Goal: Information Seeking & Learning: Learn about a topic

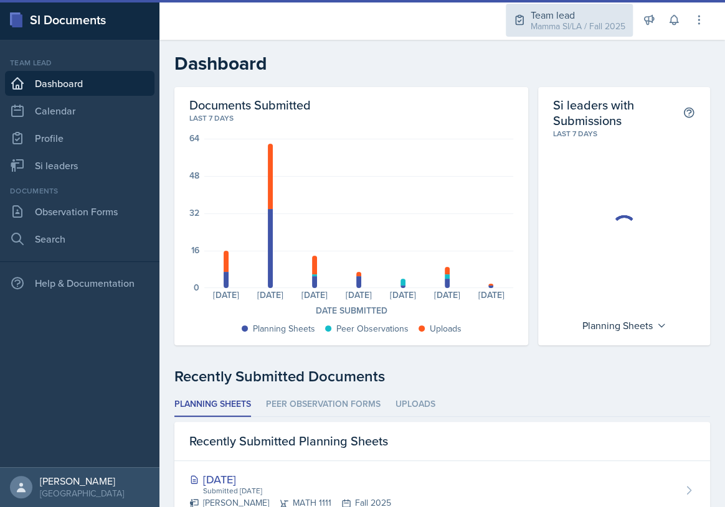
click at [551, 24] on div "Mamma SI/LA / Fall 2025" at bounding box center [578, 26] width 95 height 13
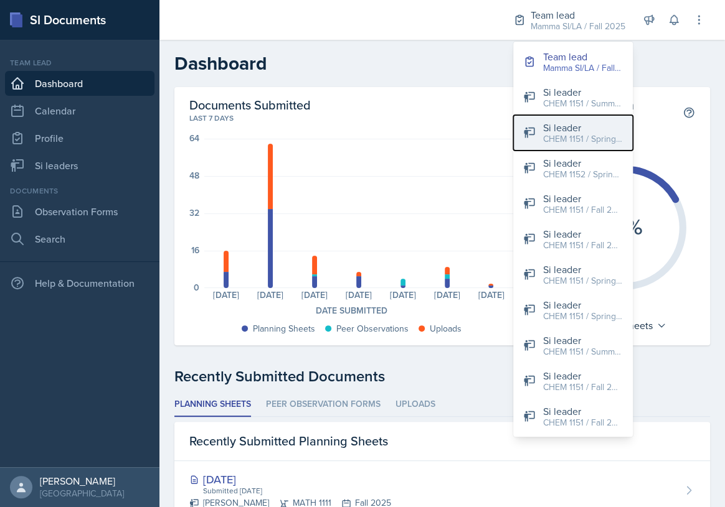
click at [595, 140] on div "CHEM 1151 / Spring 2024" at bounding box center [583, 139] width 80 height 13
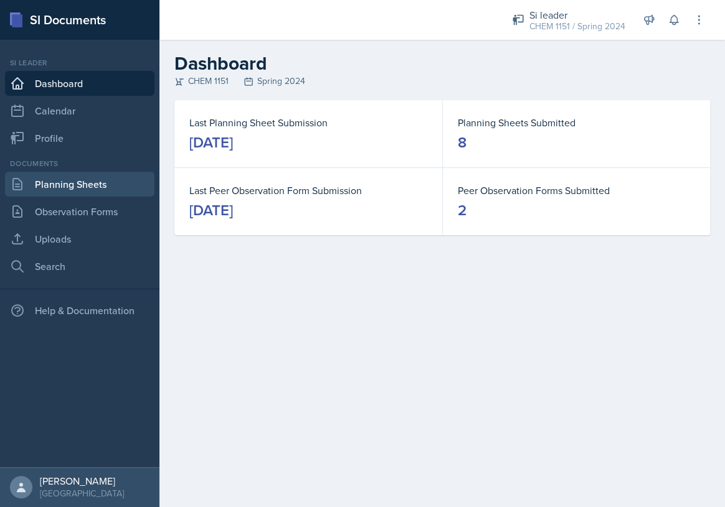
click at [100, 186] on link "Planning Sheets" at bounding box center [79, 184] width 149 height 25
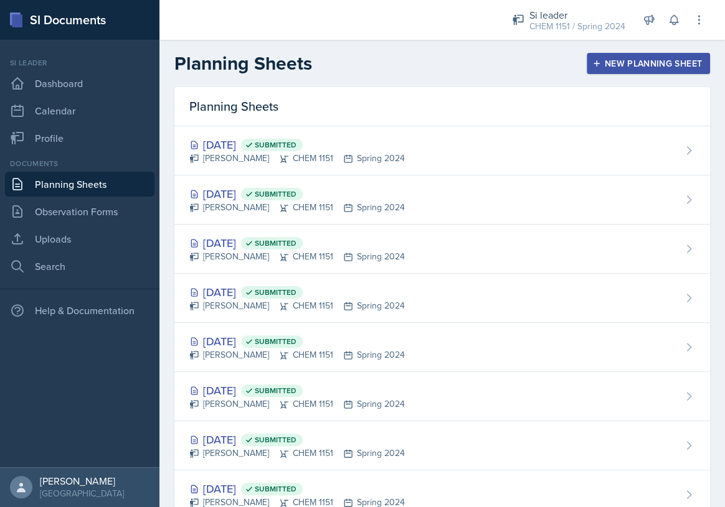
click at [90, 224] on div "Documents Planning Sheets Observation Forms Uploads Search" at bounding box center [79, 218] width 149 height 121
click at [90, 210] on link "Observation Forms" at bounding box center [79, 211] width 149 height 25
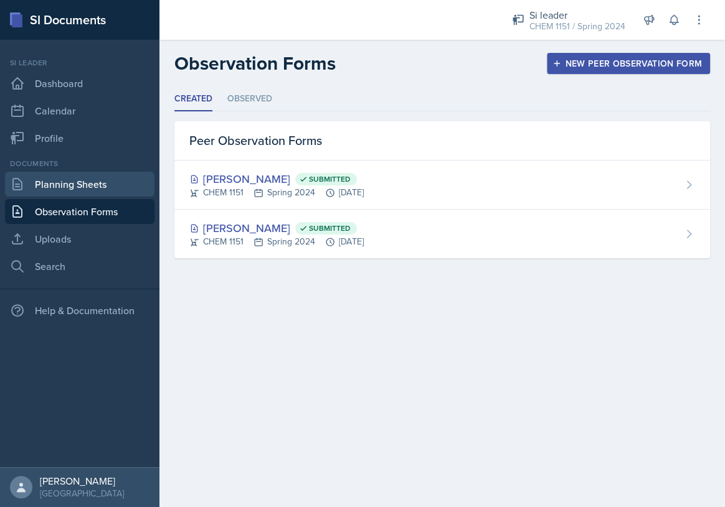
click at [90, 191] on link "Planning Sheets" at bounding box center [79, 184] width 149 height 25
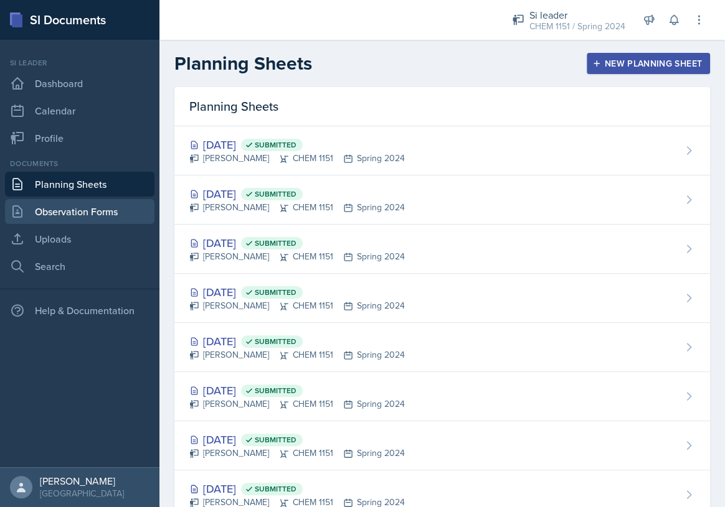
click at [91, 205] on link "Observation Forms" at bounding box center [79, 211] width 149 height 25
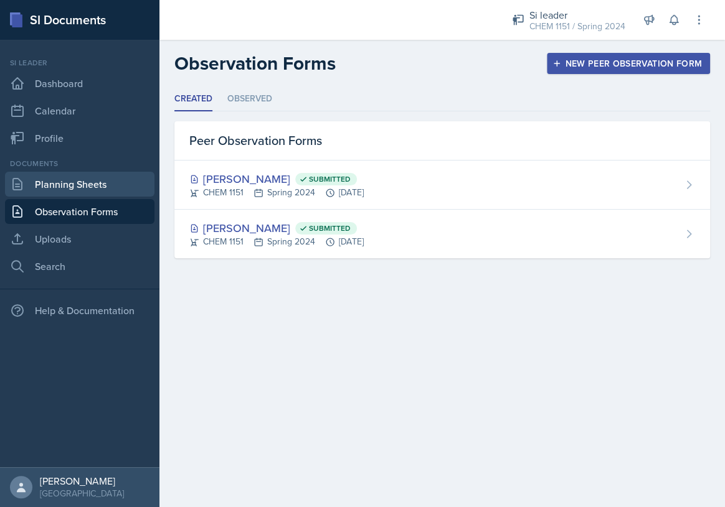
click at [90, 191] on link "Planning Sheets" at bounding box center [79, 184] width 149 height 25
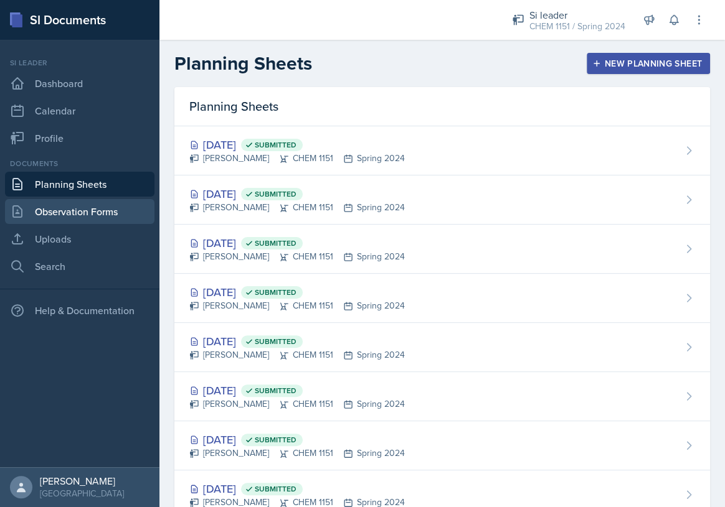
click at [92, 212] on link "Observation Forms" at bounding box center [79, 211] width 149 height 25
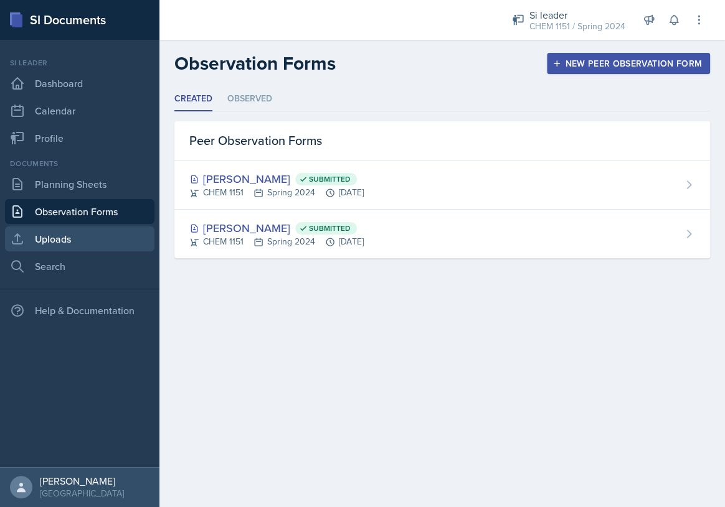
click at [93, 227] on div "Documents Planning Sheets Observation Forms Uploads Search" at bounding box center [79, 218] width 149 height 121
click at [87, 238] on link "Uploads" at bounding box center [79, 239] width 149 height 25
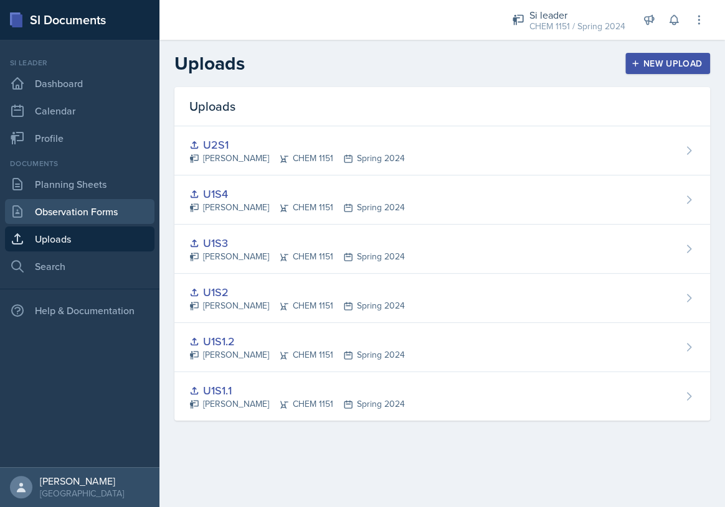
click at [94, 213] on link "Observation Forms" at bounding box center [79, 211] width 149 height 25
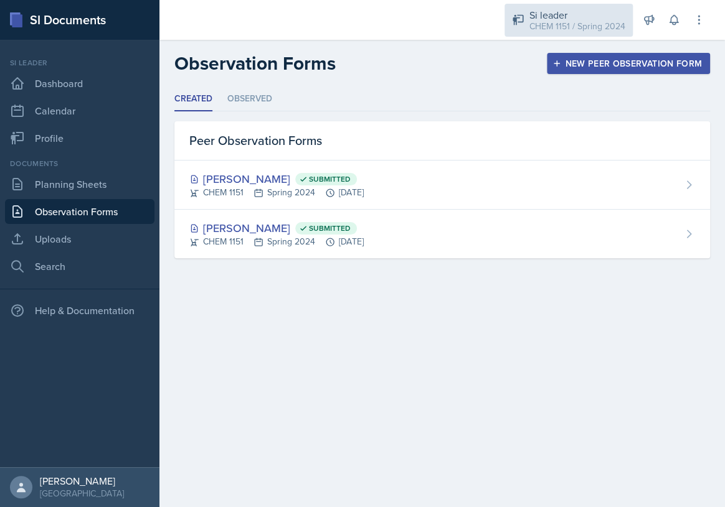
click at [600, 29] on div "CHEM 1151 / Spring 2024" at bounding box center [577, 26] width 96 height 13
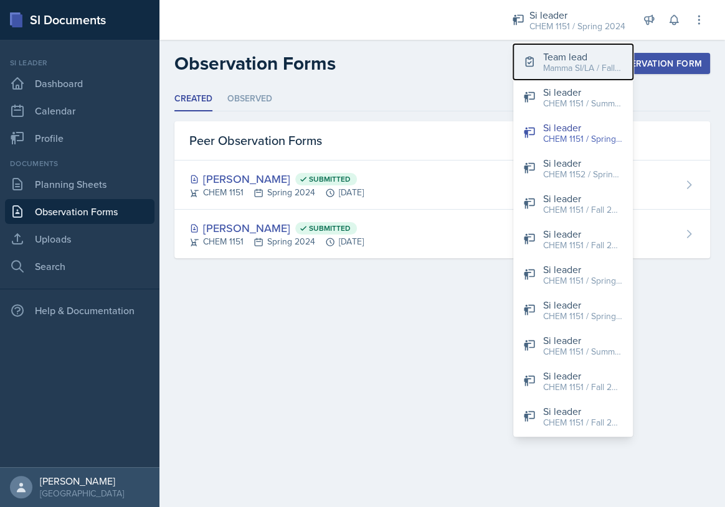
click at [580, 64] on div "Mamma SI/LA / Fall 2025" at bounding box center [583, 68] width 80 height 13
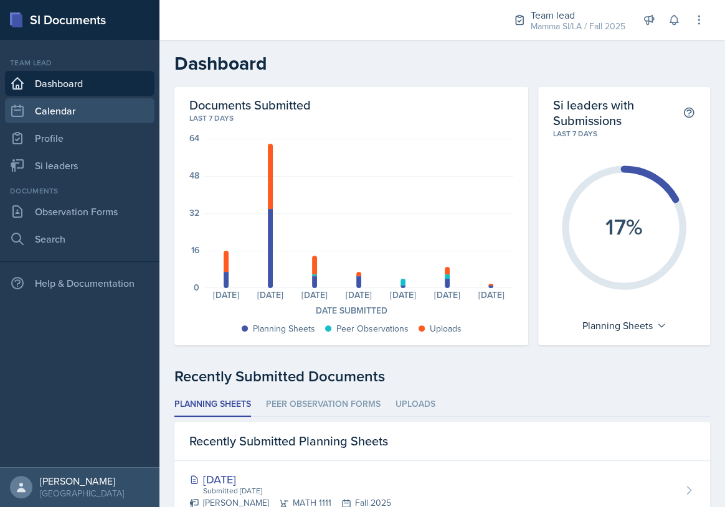
click at [88, 115] on link "Calendar" at bounding box center [79, 110] width 149 height 25
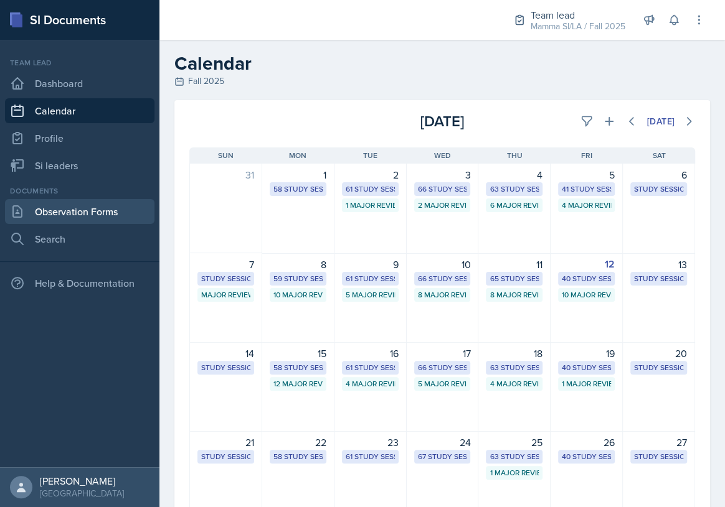
click at [100, 210] on link "Observation Forms" at bounding box center [79, 211] width 149 height 25
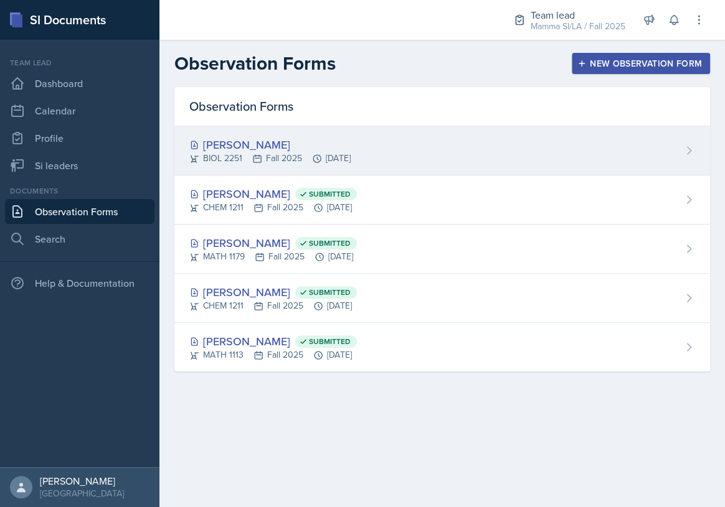
click at [351, 148] on div "[PERSON_NAME]" at bounding box center [269, 144] width 161 height 17
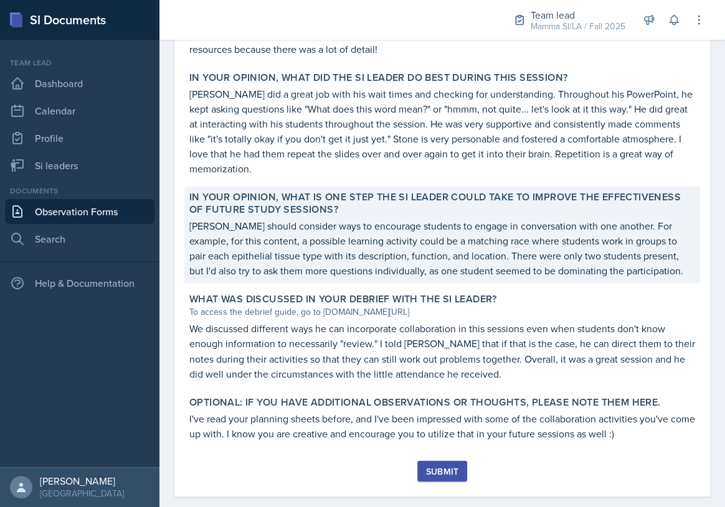
scroll to position [709, 0]
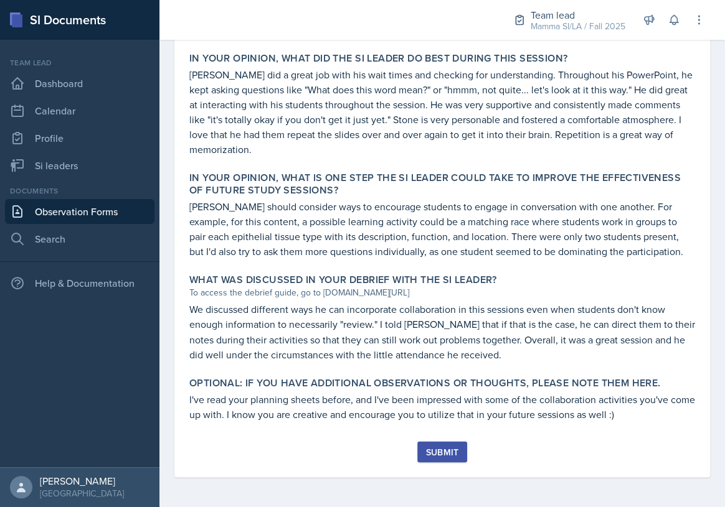
click at [455, 455] on button "Submit" at bounding box center [441, 451] width 49 height 21
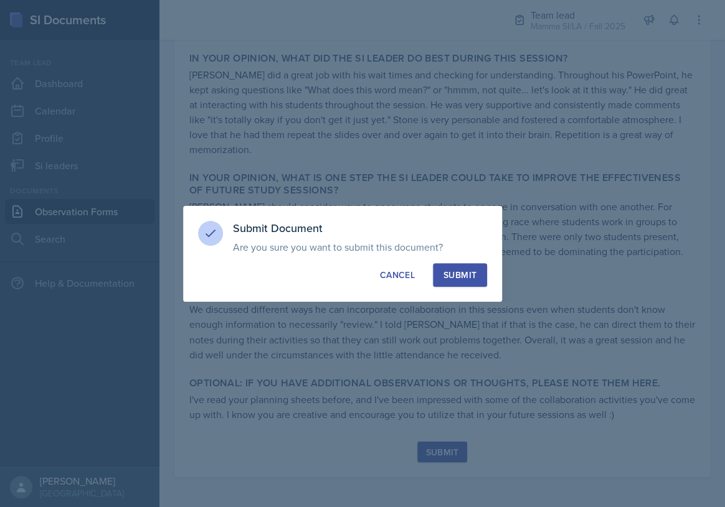
click at [453, 274] on div "Submit" at bounding box center [459, 275] width 33 height 12
radio input "true"
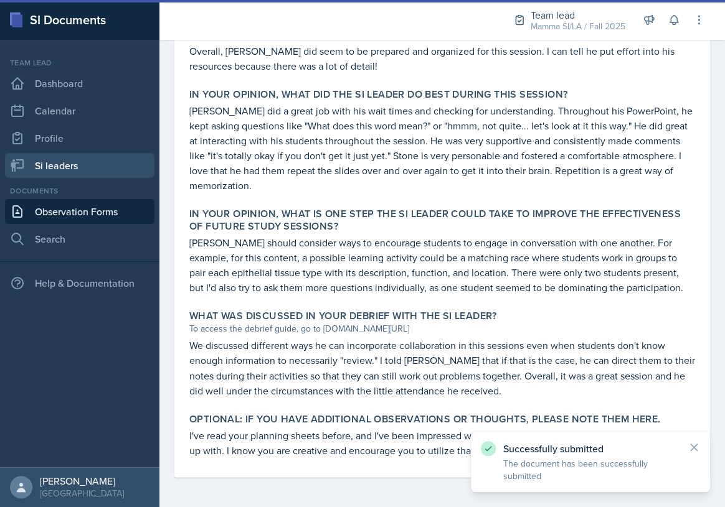
click at [82, 164] on link "Si leaders" at bounding box center [79, 165] width 149 height 25
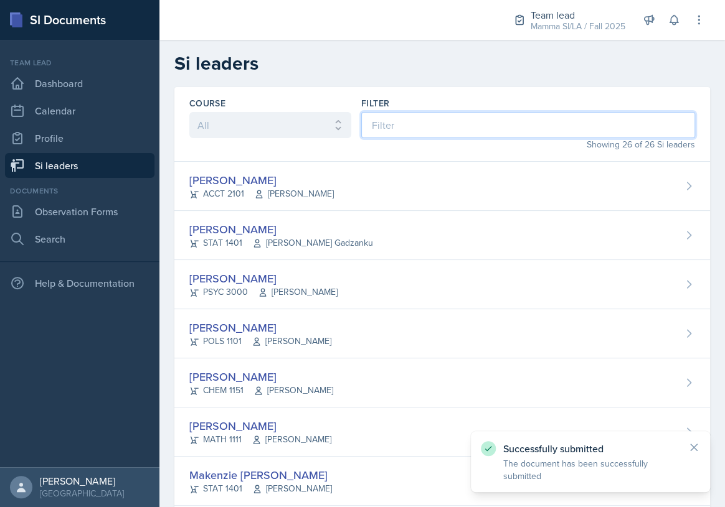
click at [405, 117] on input at bounding box center [528, 125] width 334 height 26
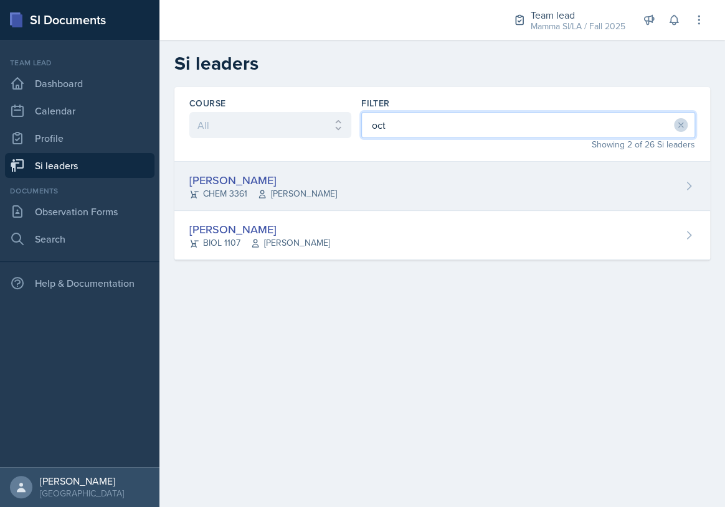
type input "oct"
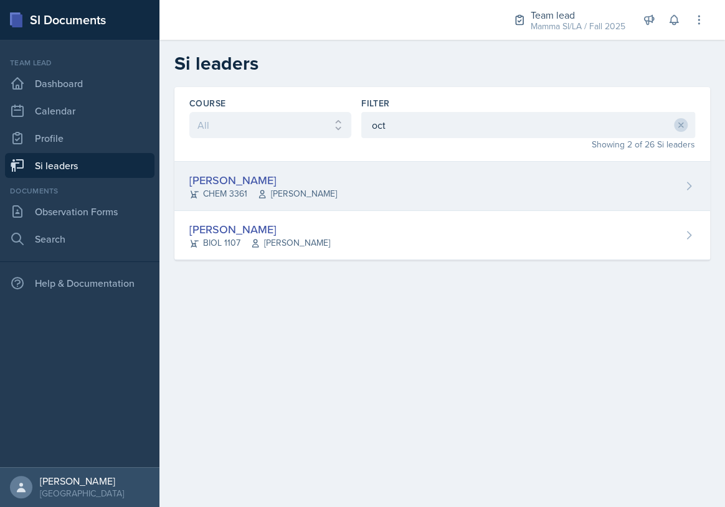
click at [387, 187] on div "[PERSON_NAME] CHEM 3361 [PERSON_NAME]" at bounding box center [442, 186] width 536 height 49
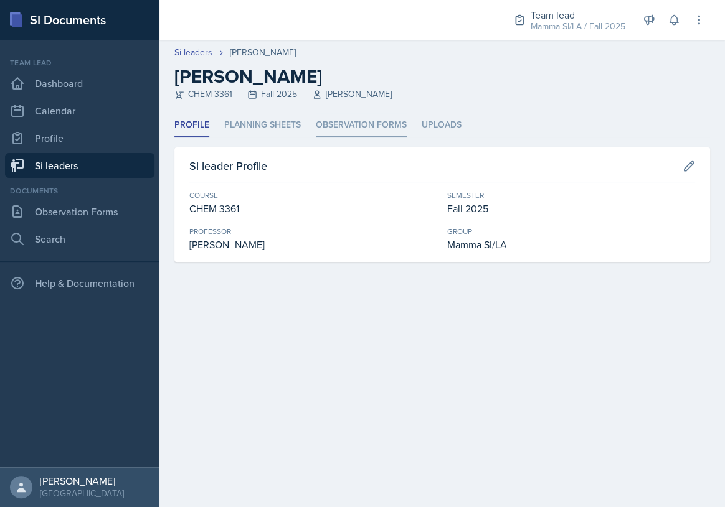
click at [344, 125] on li "Observation Forms" at bounding box center [361, 125] width 91 height 24
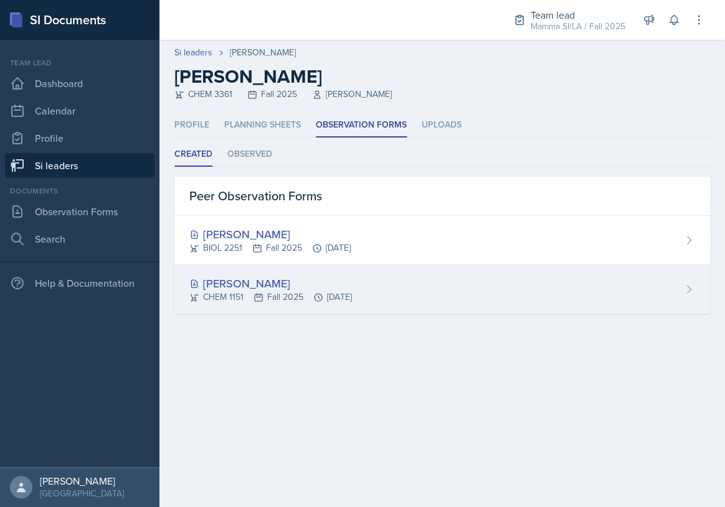
click at [349, 289] on div "[PERSON_NAME]" at bounding box center [270, 283] width 163 height 17
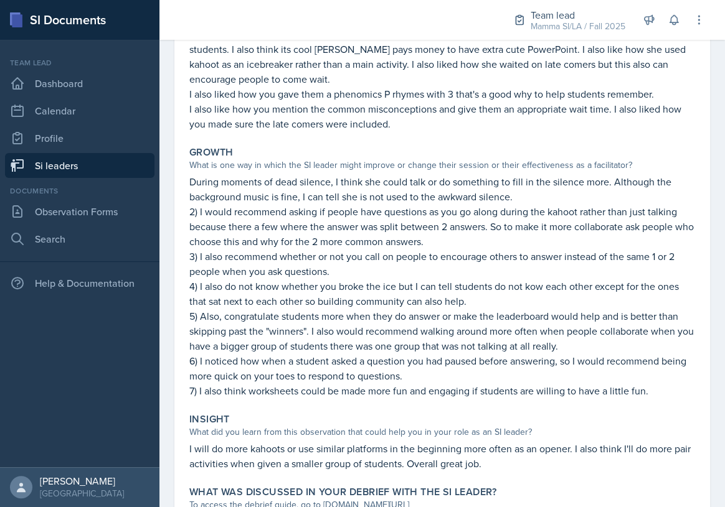
scroll to position [283, 0]
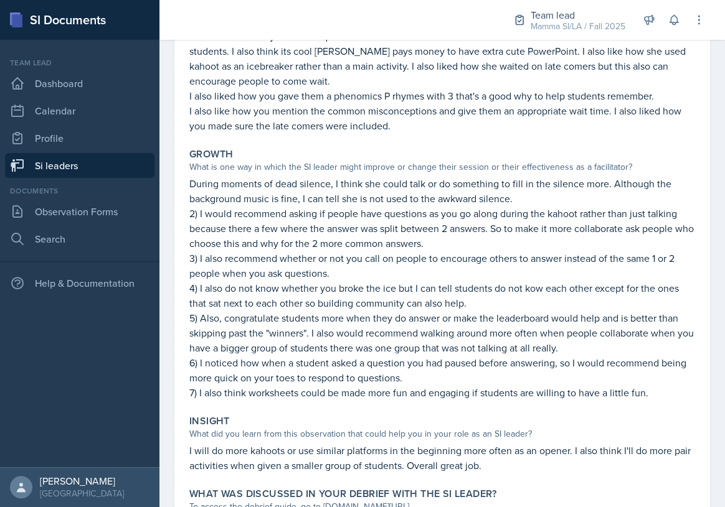
click at [83, 171] on link "Si leaders" at bounding box center [79, 165] width 149 height 25
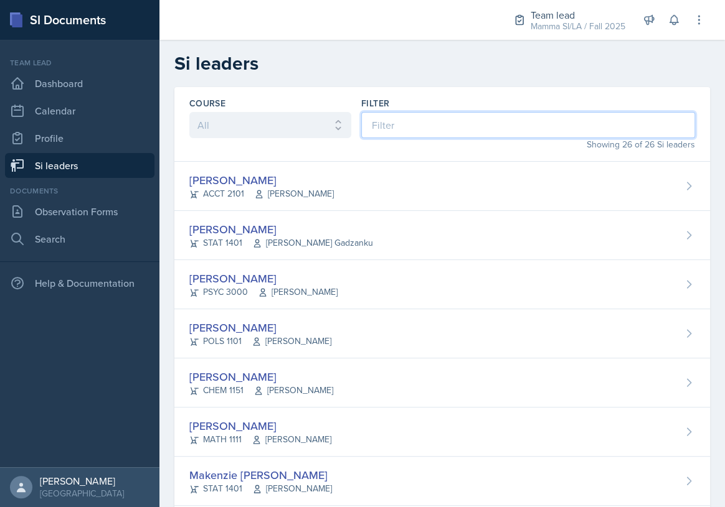
click at [406, 123] on input at bounding box center [528, 125] width 334 height 26
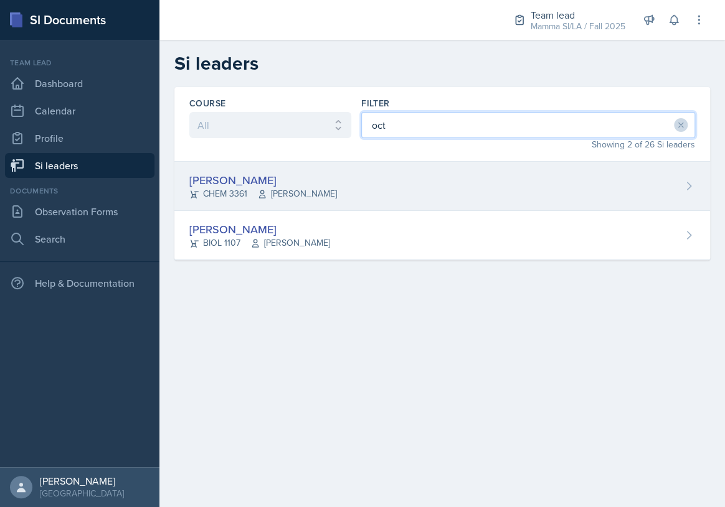
type input "oct"
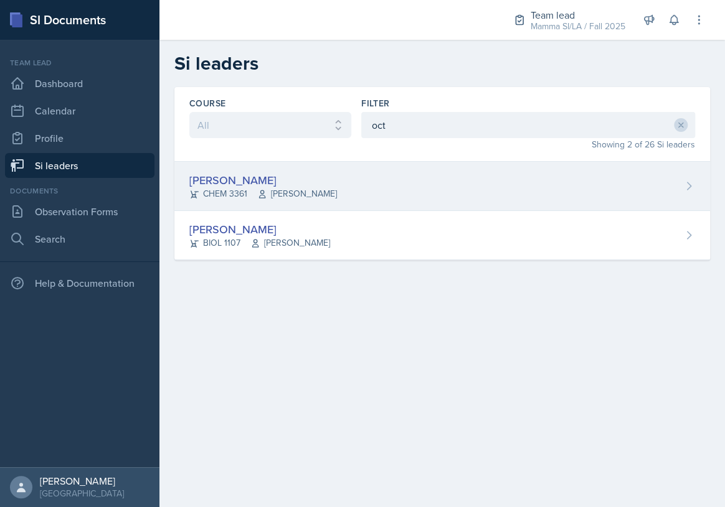
click at [319, 187] on div "[PERSON_NAME] CHEM 3361 [PERSON_NAME]" at bounding box center [442, 186] width 536 height 49
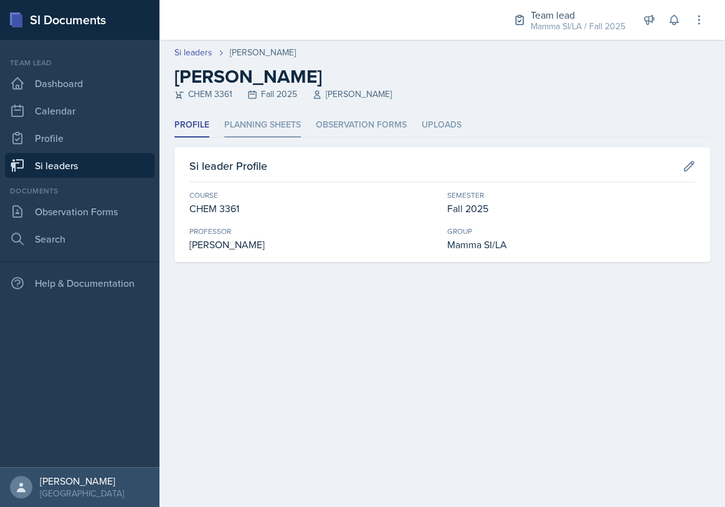
click at [278, 126] on li "Planning Sheets" at bounding box center [262, 125] width 77 height 24
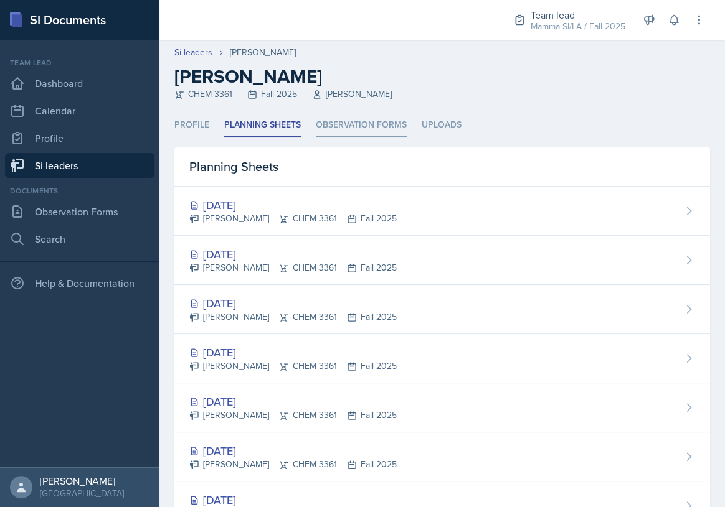
click at [376, 118] on li "Observation Forms" at bounding box center [361, 125] width 91 height 24
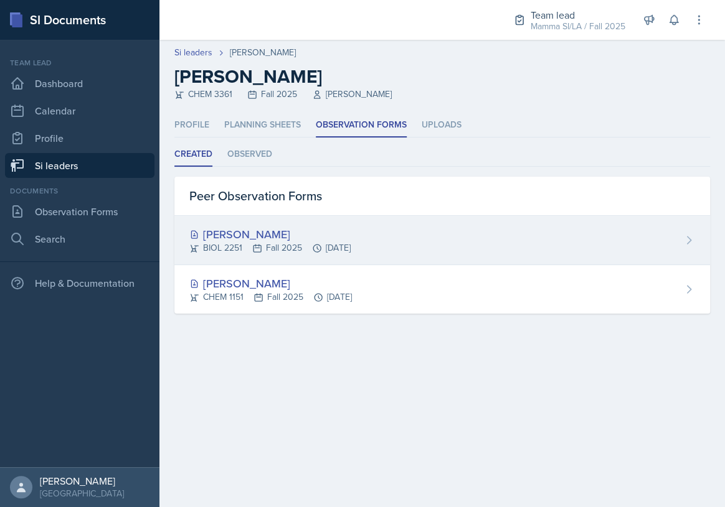
click at [348, 262] on div "[PERSON_NAME] BIOL 2251 Fall 2025 [DATE]" at bounding box center [442, 240] width 536 height 49
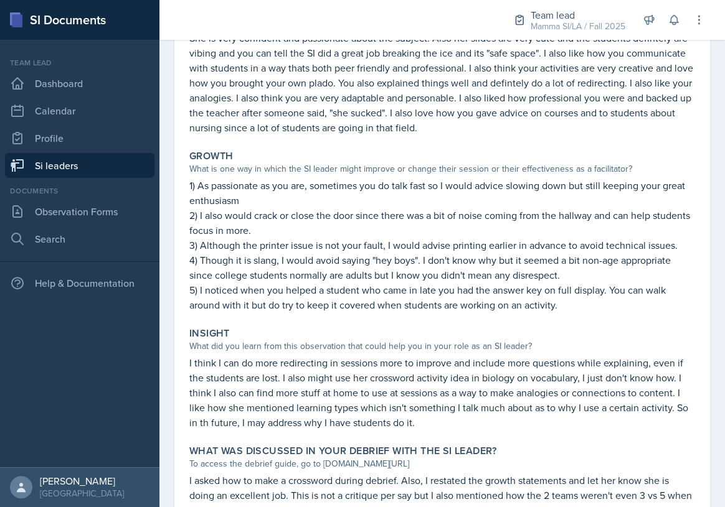
scroll to position [283, 0]
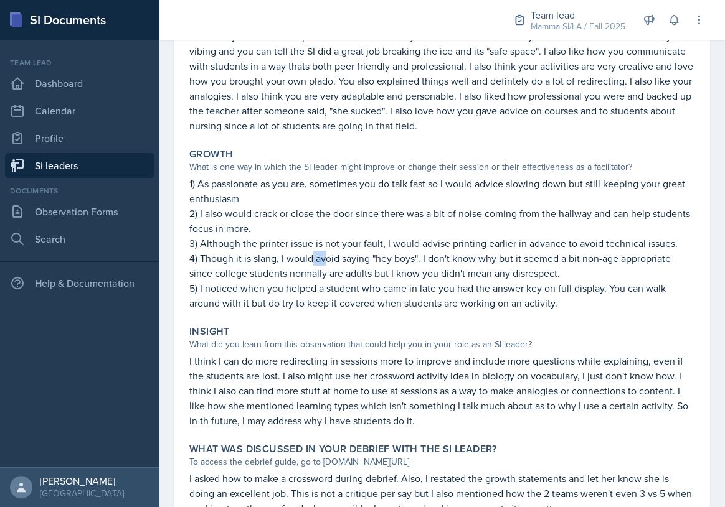
drag, startPoint x: 311, startPoint y: 263, endPoint x: 331, endPoint y: 263, distance: 19.9
click at [330, 263] on p "4) Though it is slang, I would avoid saying "hey boys". I don't know why but it…" at bounding box center [442, 266] width 506 height 30
click at [333, 263] on p "4) Though it is slang, I would avoid saying "hey boys". I don't know why but it…" at bounding box center [442, 266] width 506 height 30
drag, startPoint x: 317, startPoint y: 263, endPoint x: 329, endPoint y: 263, distance: 12.5
click at [323, 263] on p "4) Though it is slang, I would avoid saying "hey boys". I don't know why but it…" at bounding box center [442, 266] width 506 height 30
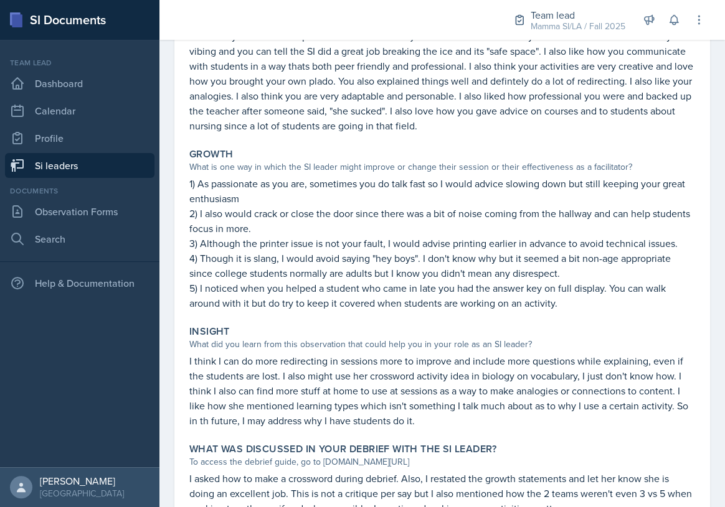
click at [329, 263] on p "4) Though it is slang, I would avoid saying "hey boys". I don't know why but it…" at bounding box center [442, 266] width 506 height 30
